Goal: Task Accomplishment & Management: Manage account settings

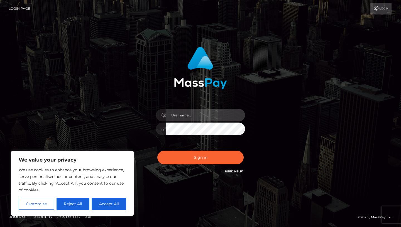
click at [192, 115] on input "text" at bounding box center [205, 115] width 79 height 13
type input "goddessbabyb25@gmail.com"
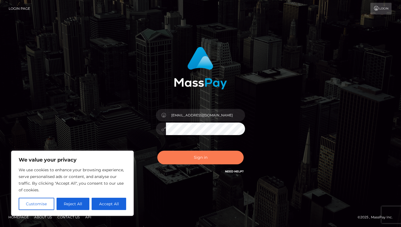
click at [207, 156] on button "Sign in" at bounding box center [200, 158] width 86 height 14
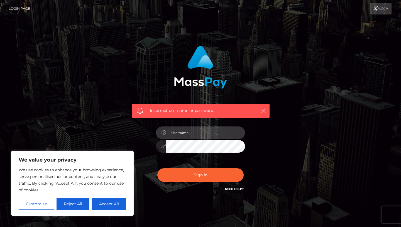
click at [187, 131] on input "text" at bounding box center [205, 132] width 79 height 13
type input "goddessbabyb25@gmail.com"
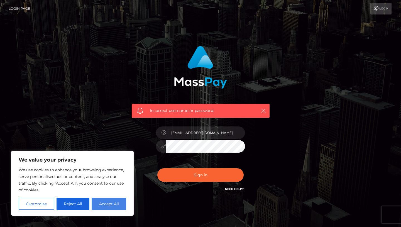
click at [110, 205] on button "Accept All" at bounding box center [109, 204] width 34 height 12
checkbox input "true"
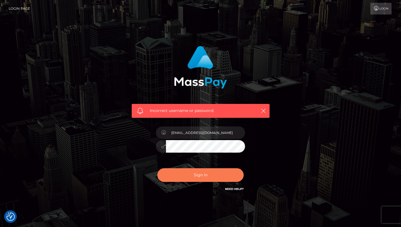
click at [198, 176] on button "Sign in" at bounding box center [200, 175] width 86 height 14
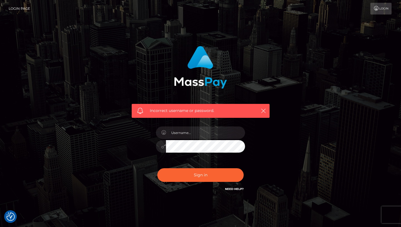
checkbox input "true"
click at [193, 134] on input "text" at bounding box center [205, 132] width 79 height 13
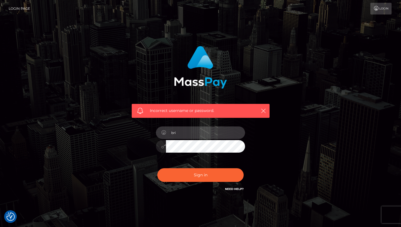
type input "briannatinnel18@gmail.com"
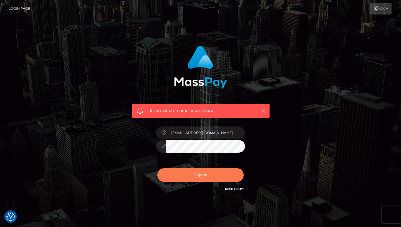
click at [208, 177] on button "Sign in" at bounding box center [200, 175] width 86 height 14
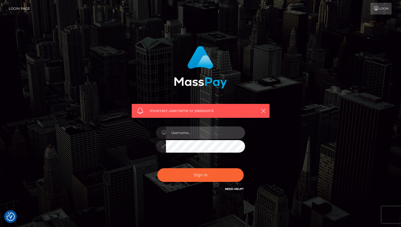
click at [195, 133] on input "text" at bounding box center [205, 132] width 79 height 13
type input "goddessbabyb25@gmail.com"
click at [162, 147] on icon at bounding box center [163, 146] width 5 height 4
click at [151, 147] on div "Incorrect username or password. goddessbabyb25@gmail.com" at bounding box center [200, 119] width 146 height 154
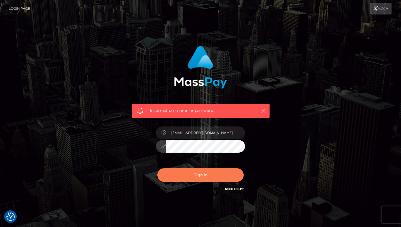
click at [170, 173] on button "Sign in" at bounding box center [200, 175] width 86 height 14
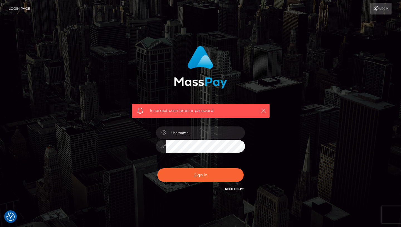
click at [239, 189] on link "Need Help?" at bounding box center [234, 189] width 19 height 4
click at [379, 9] on link "Login" at bounding box center [380, 9] width 21 height 12
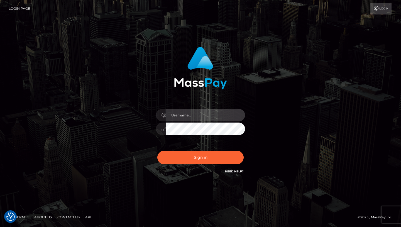
click at [193, 116] on input "text" at bounding box center [205, 115] width 79 height 13
type input "[EMAIL_ADDRESS][DOMAIN_NAME]"
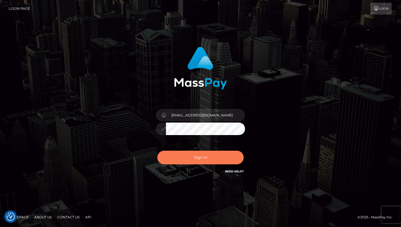
click at [206, 159] on button "Sign in" at bounding box center [200, 158] width 86 height 14
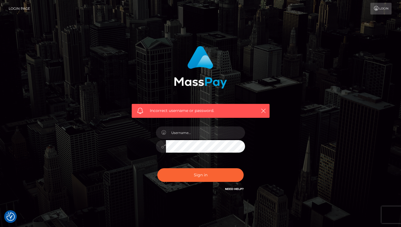
checkbox input "true"
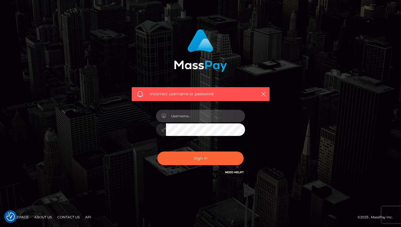
click at [199, 117] on input "text" at bounding box center [205, 116] width 79 height 13
click at [194, 116] on input "text" at bounding box center [205, 116] width 79 height 13
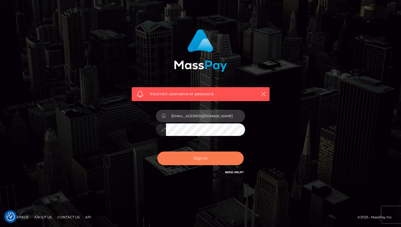
type input "[EMAIL_ADDRESS][DOMAIN_NAME]"
click at [179, 157] on button "Sign in" at bounding box center [200, 158] width 86 height 14
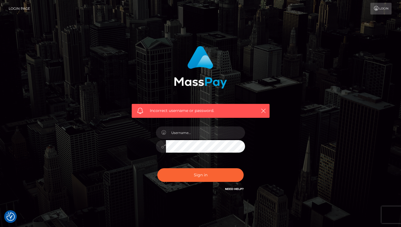
scroll to position [17, 0]
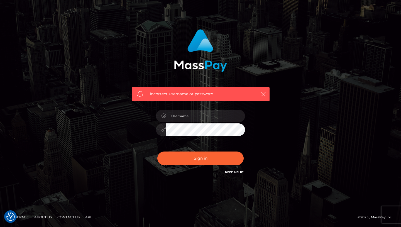
click at [155, 94] on span "Incorrect username or password." at bounding box center [201, 94] width 102 height 6
click at [140, 93] on span at bounding box center [140, 94] width 6 height 6
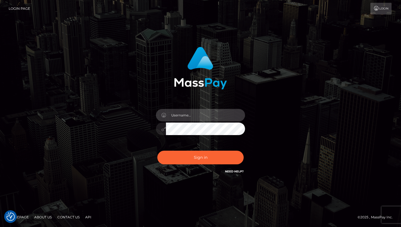
click at [179, 116] on input "text" at bounding box center [205, 115] width 79 height 13
type input "[EMAIL_ADDRESS][DOMAIN_NAME]"
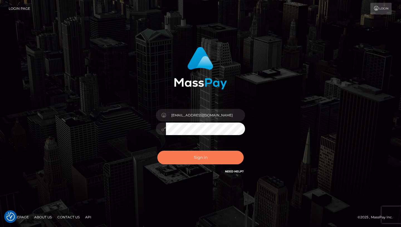
click at [175, 157] on button "Sign in" at bounding box center [200, 158] width 86 height 14
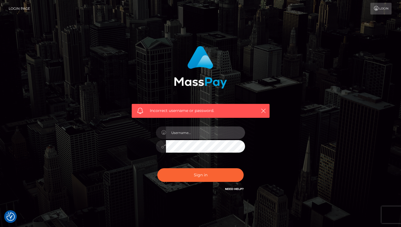
click at [190, 130] on input "text" at bounding box center [205, 132] width 79 height 13
type input "b"
type input "r"
type input "briannatinnel18@gmail.com"
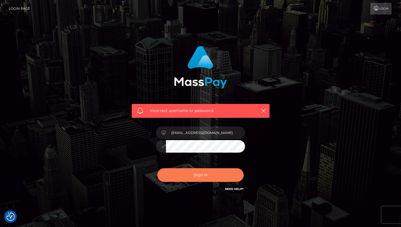
click at [220, 176] on button "Sign in" at bounding box center [200, 175] width 86 height 14
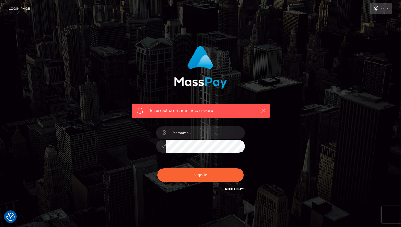
checkbox input "true"
click at [193, 129] on input "text" at bounding box center [205, 132] width 79 height 13
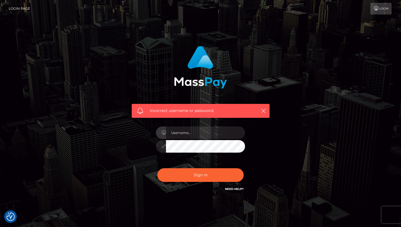
click at [21, 9] on link "Login Page" at bounding box center [19, 9] width 21 height 12
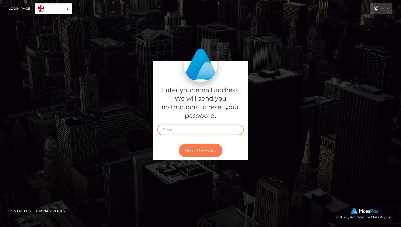
type input "[EMAIL_ADDRESS][DOMAIN_NAME]"
click at [204, 151] on button "Reset Password" at bounding box center [201, 151] width 44 height 14
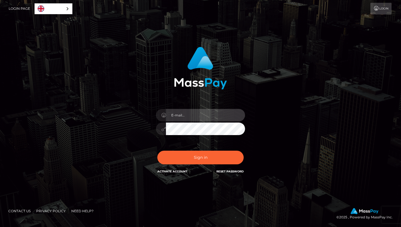
type input "[EMAIL_ADDRESS][DOMAIN_NAME]"
click at [158, 128] on div at bounding box center [200, 127] width 89 height 11
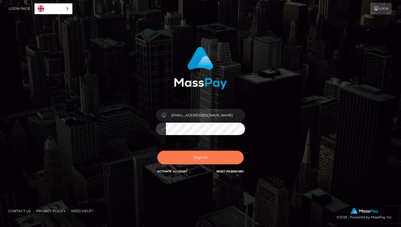
click at [170, 156] on button "Sign in" at bounding box center [200, 158] width 86 height 14
